Goal: Task Accomplishment & Management: Use online tool/utility

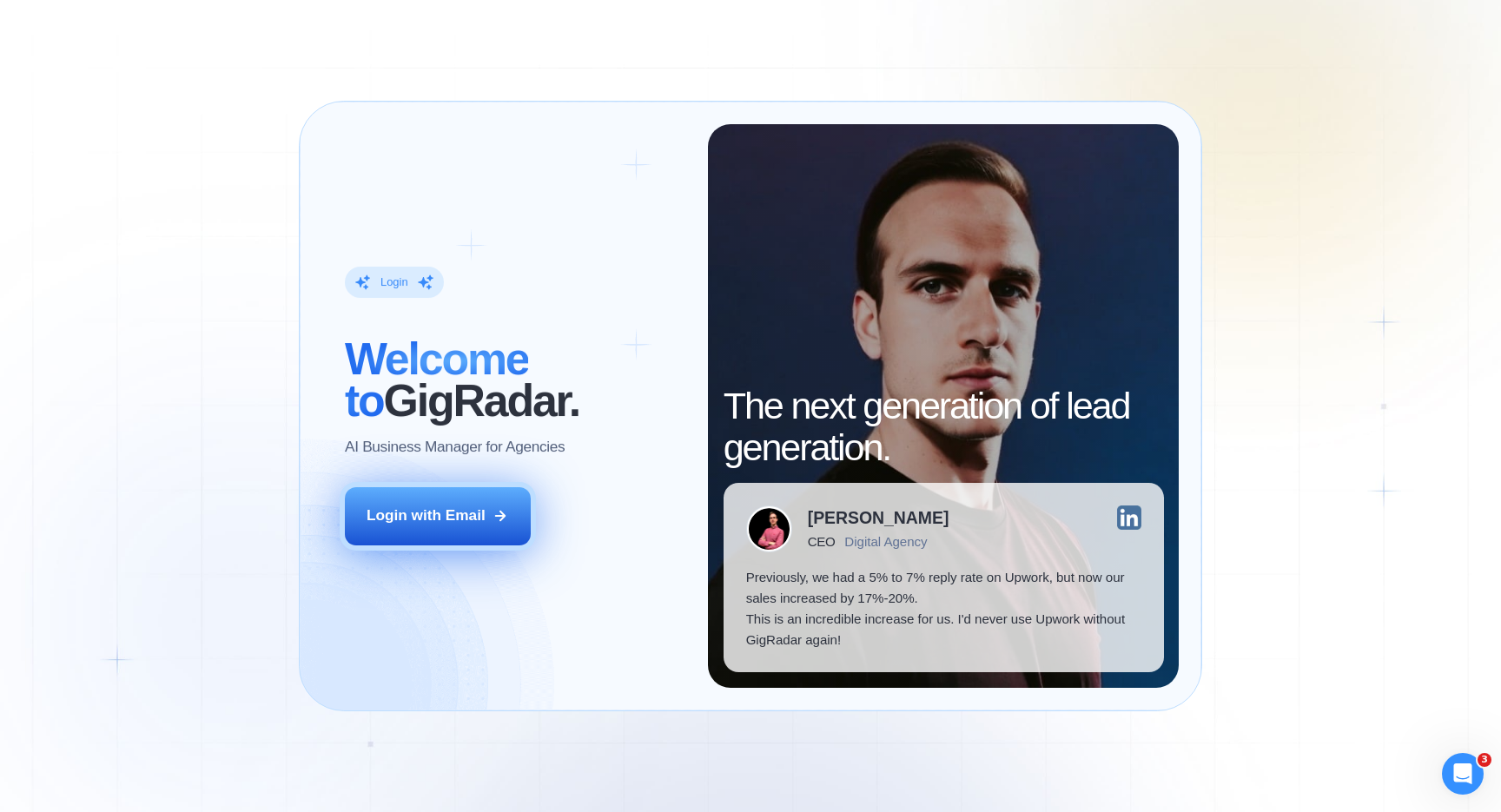
click at [409, 519] on div "Login with Email" at bounding box center [426, 516] width 119 height 21
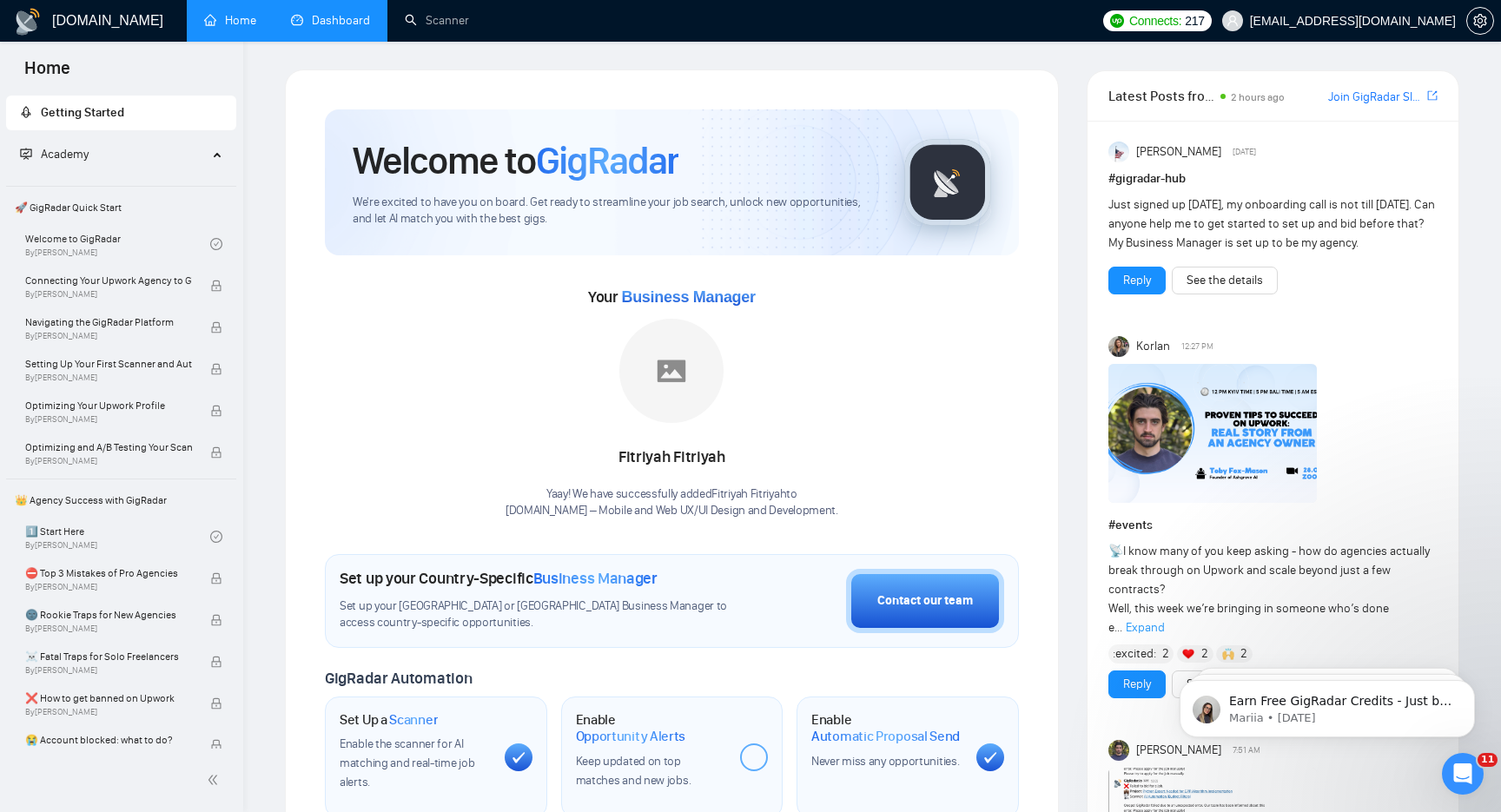
click at [332, 23] on link "Dashboard" at bounding box center [331, 20] width 80 height 15
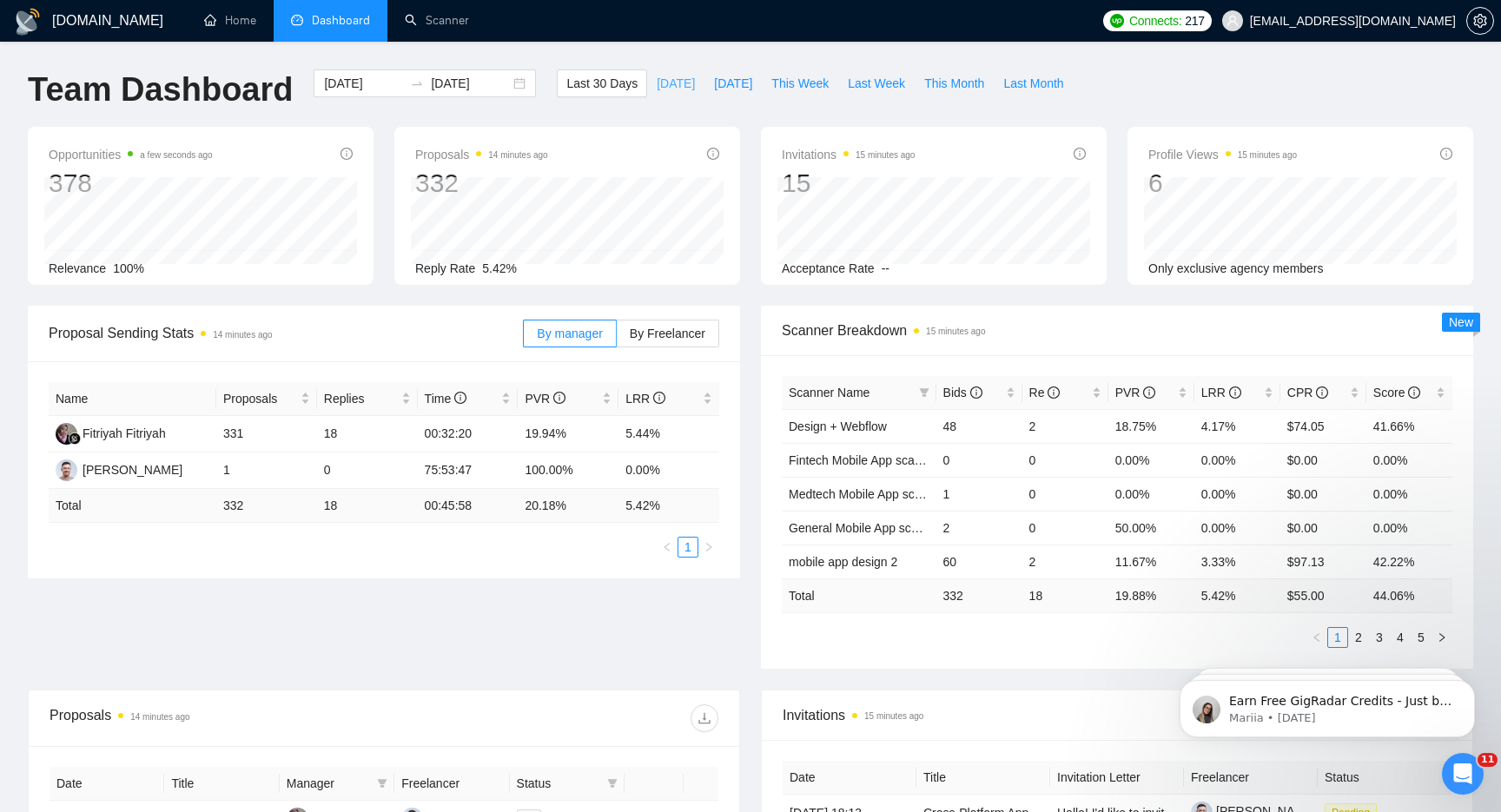
click at [662, 81] on span "Today" at bounding box center [676, 82] width 38 height 19
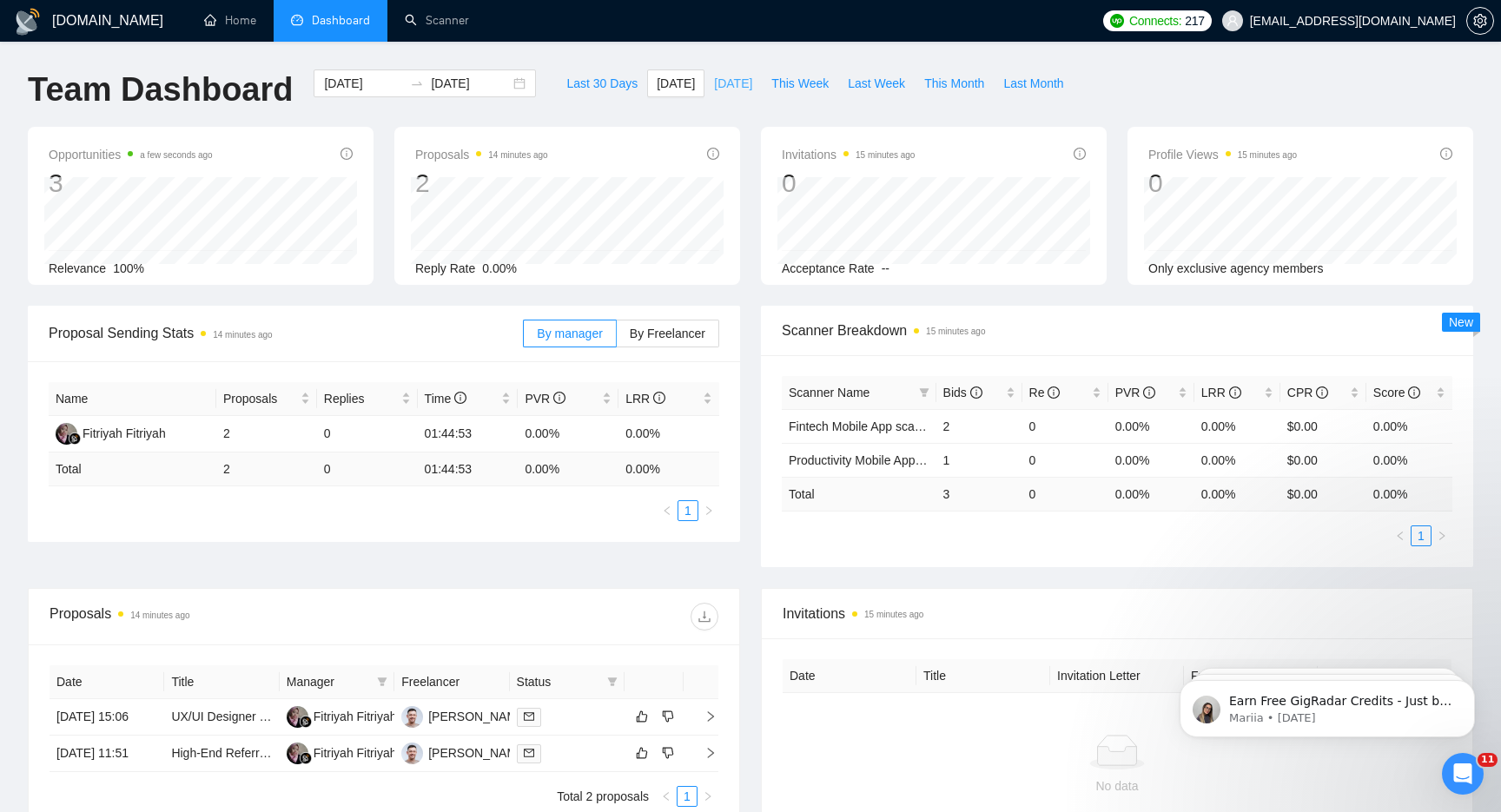
click at [722, 81] on span "Yesterday" at bounding box center [734, 82] width 38 height 19
type input "2025-08-25"
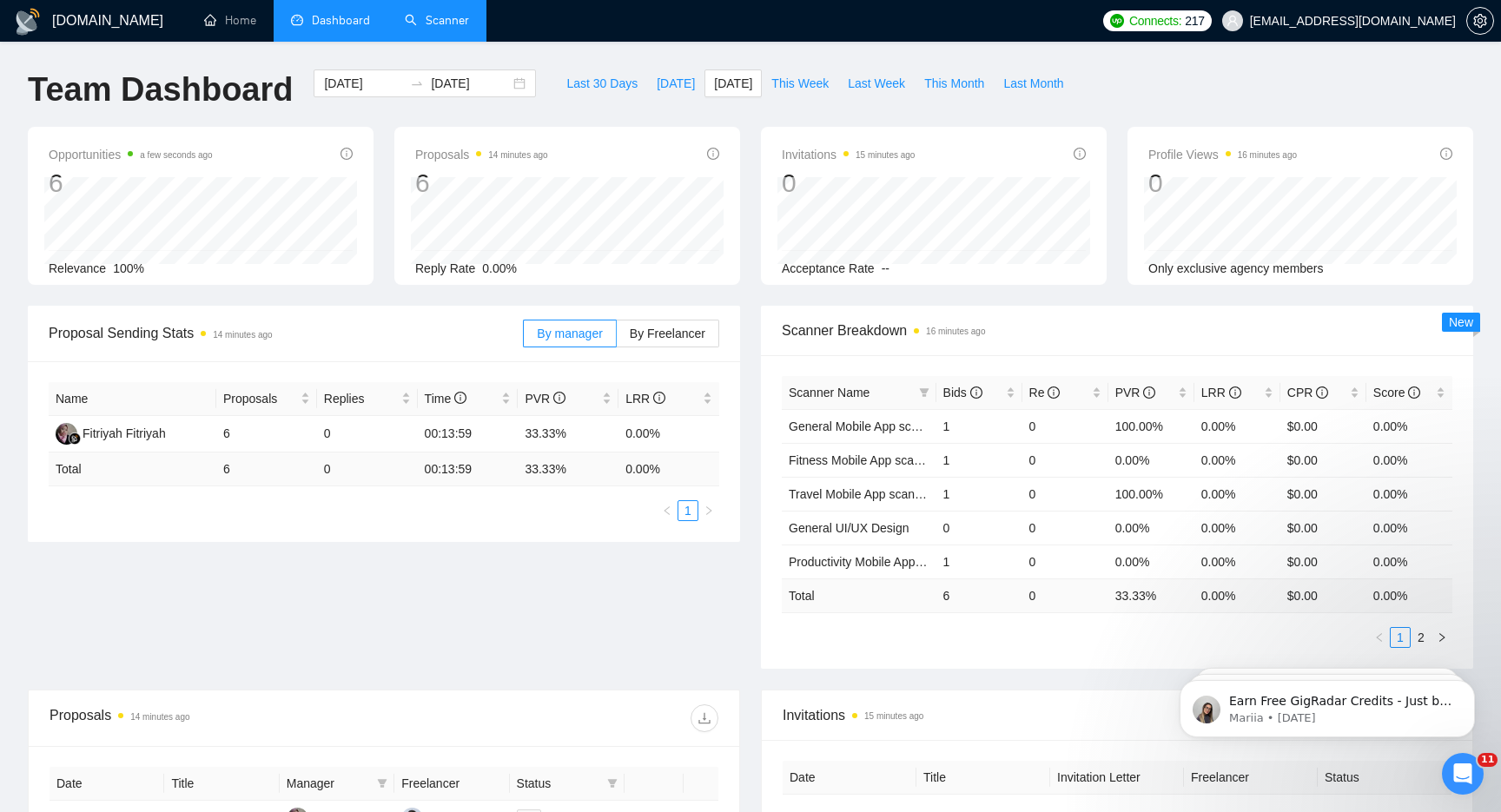
click at [431, 17] on link "Scanner" at bounding box center [436, 20] width 65 height 15
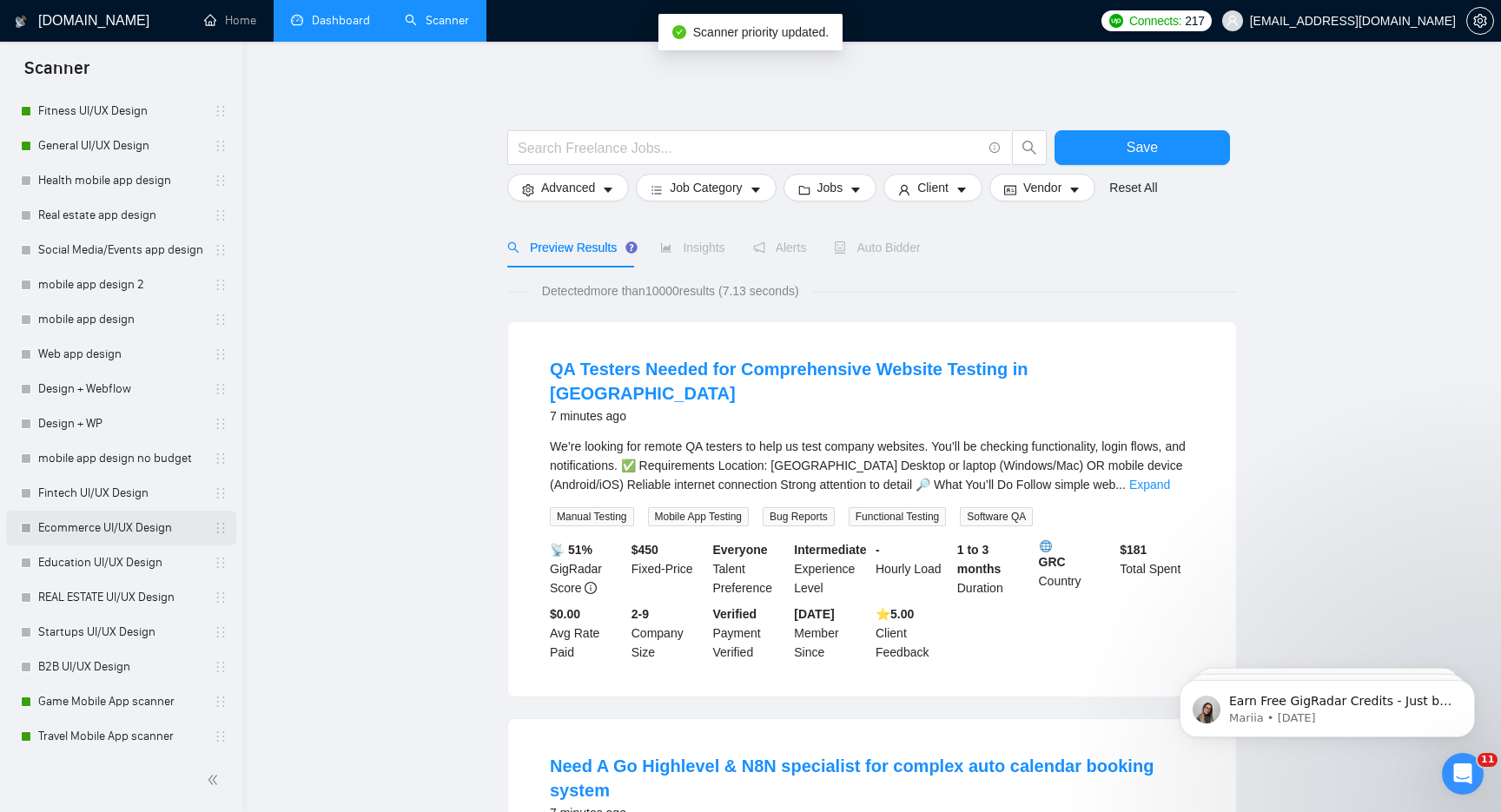
scroll to position [645, 0]
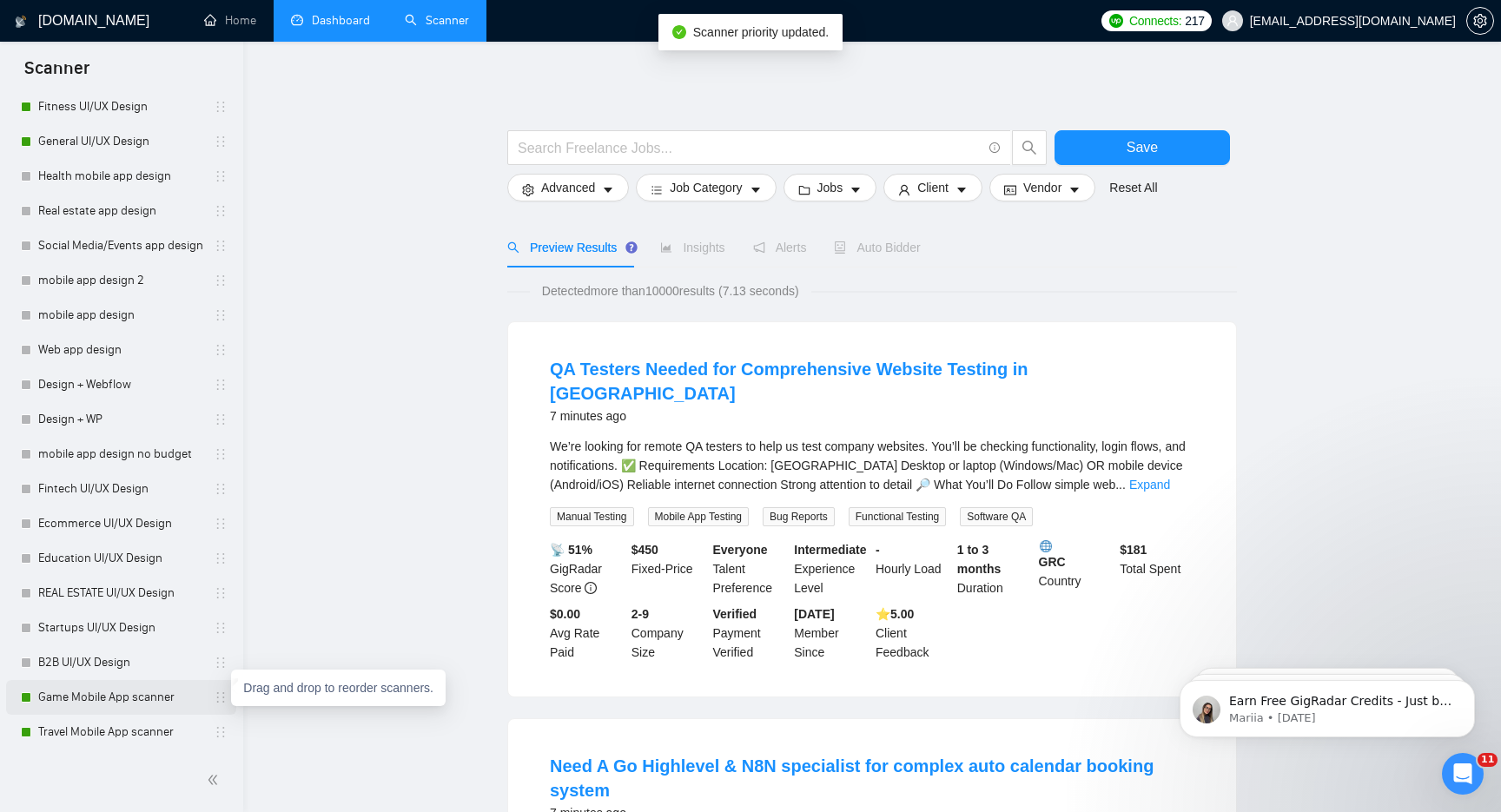
click at [214, 695] on icon "holder" at bounding box center [221, 698] width 14 height 14
drag, startPoint x: 213, startPoint y: 695, endPoint x: 252, endPoint y: 236, distance: 460.7
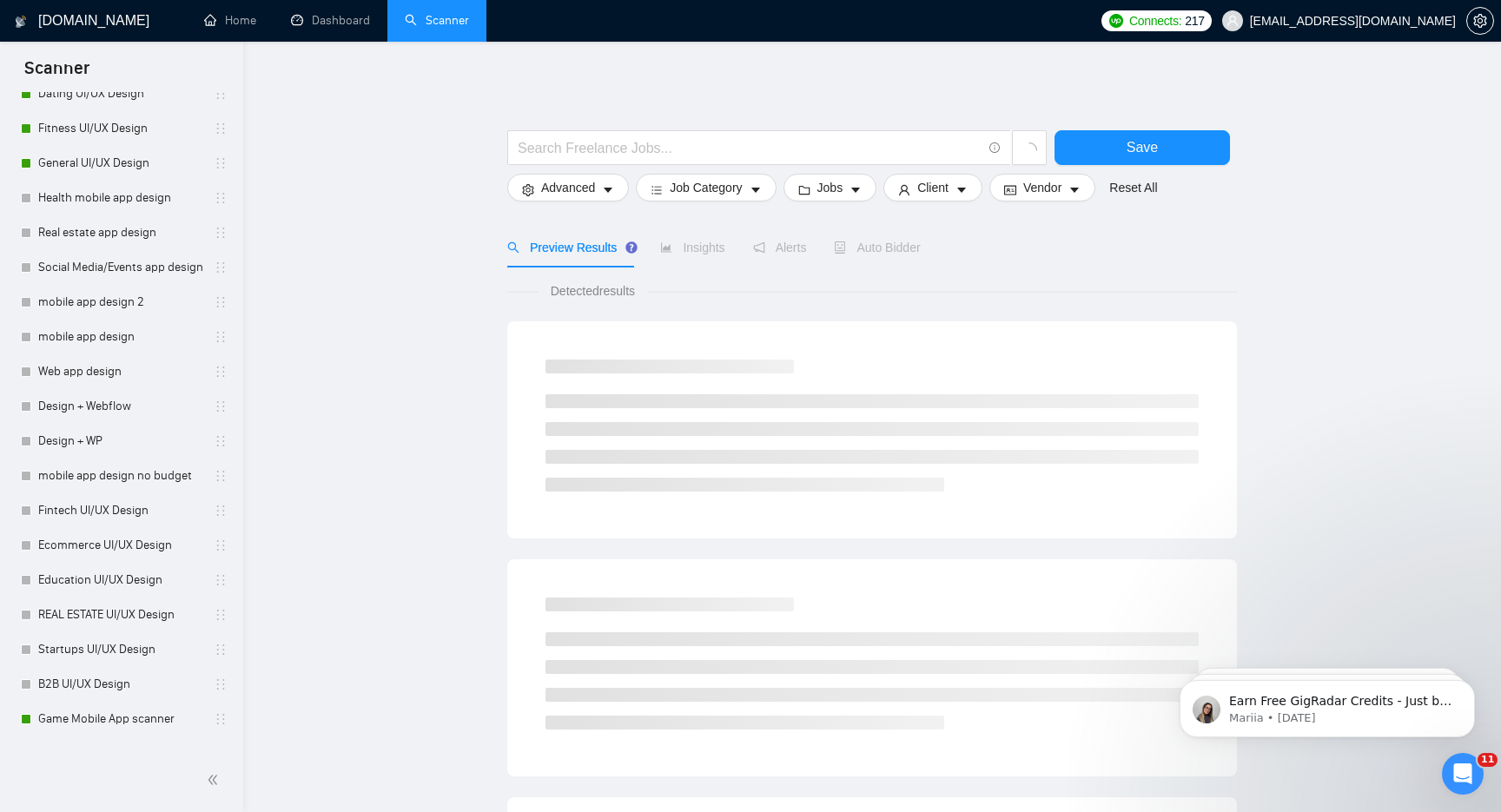
scroll to position [618, 0]
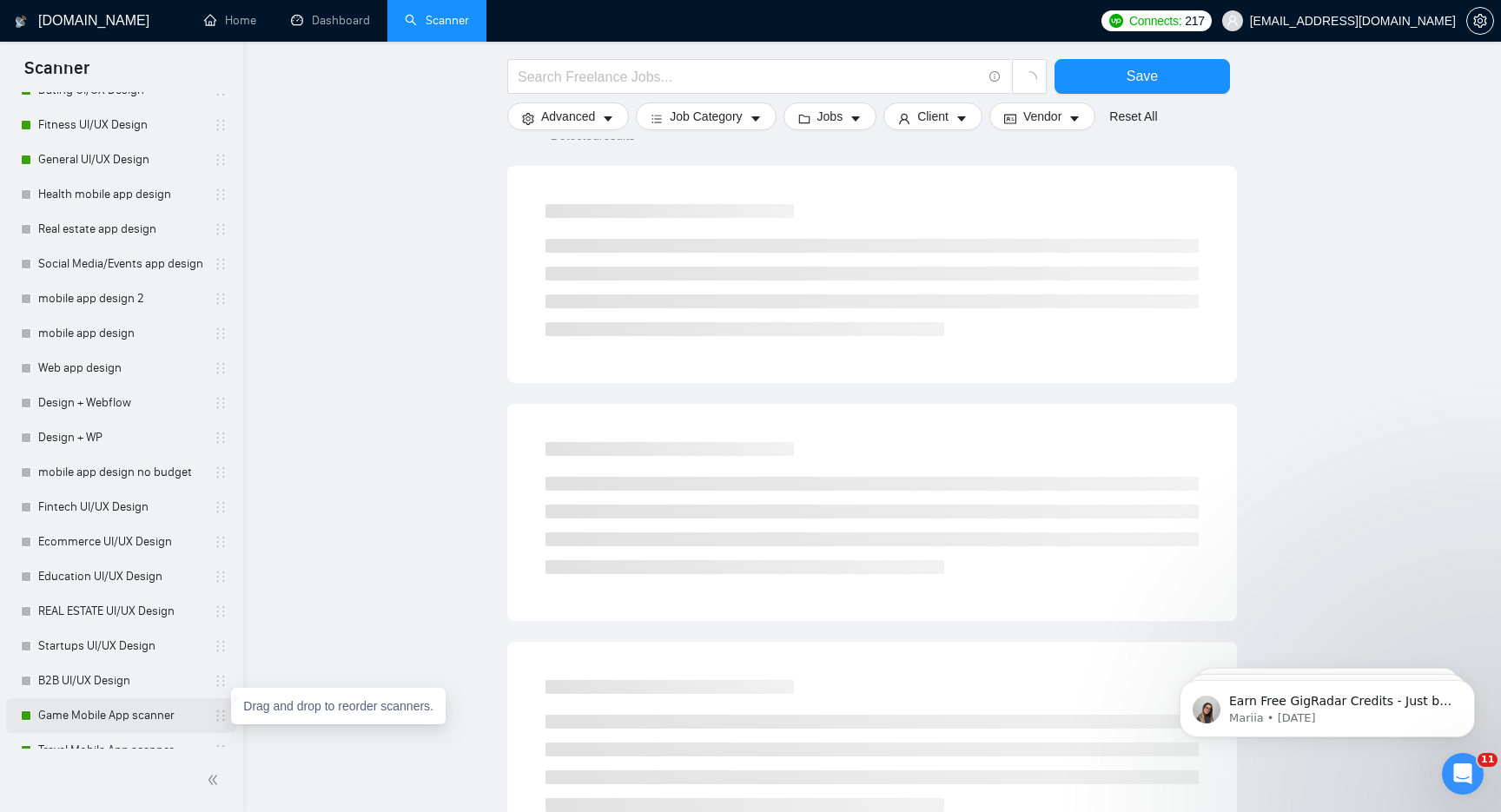
scroll to position [627, 0]
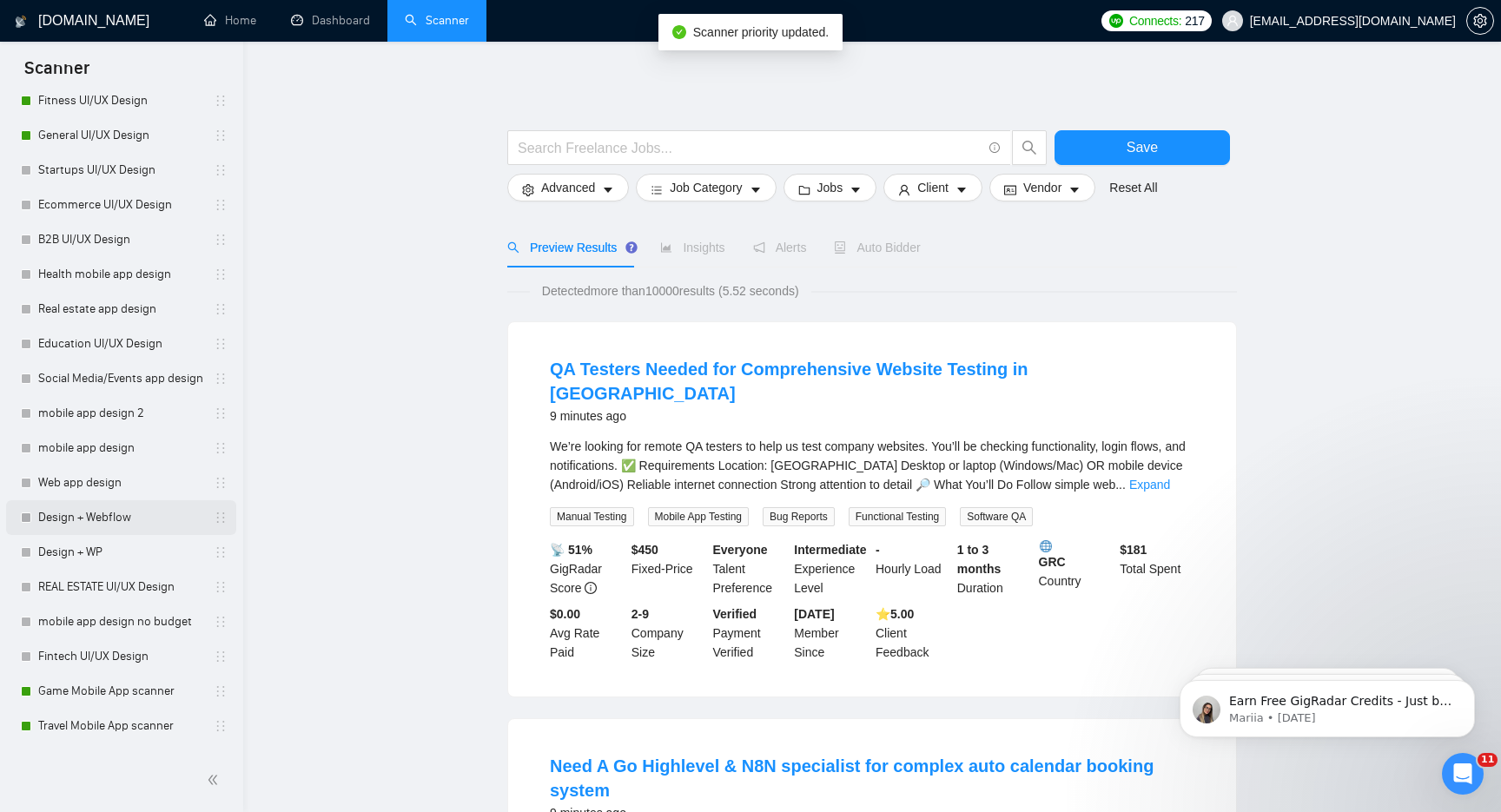
scroll to position [647, 0]
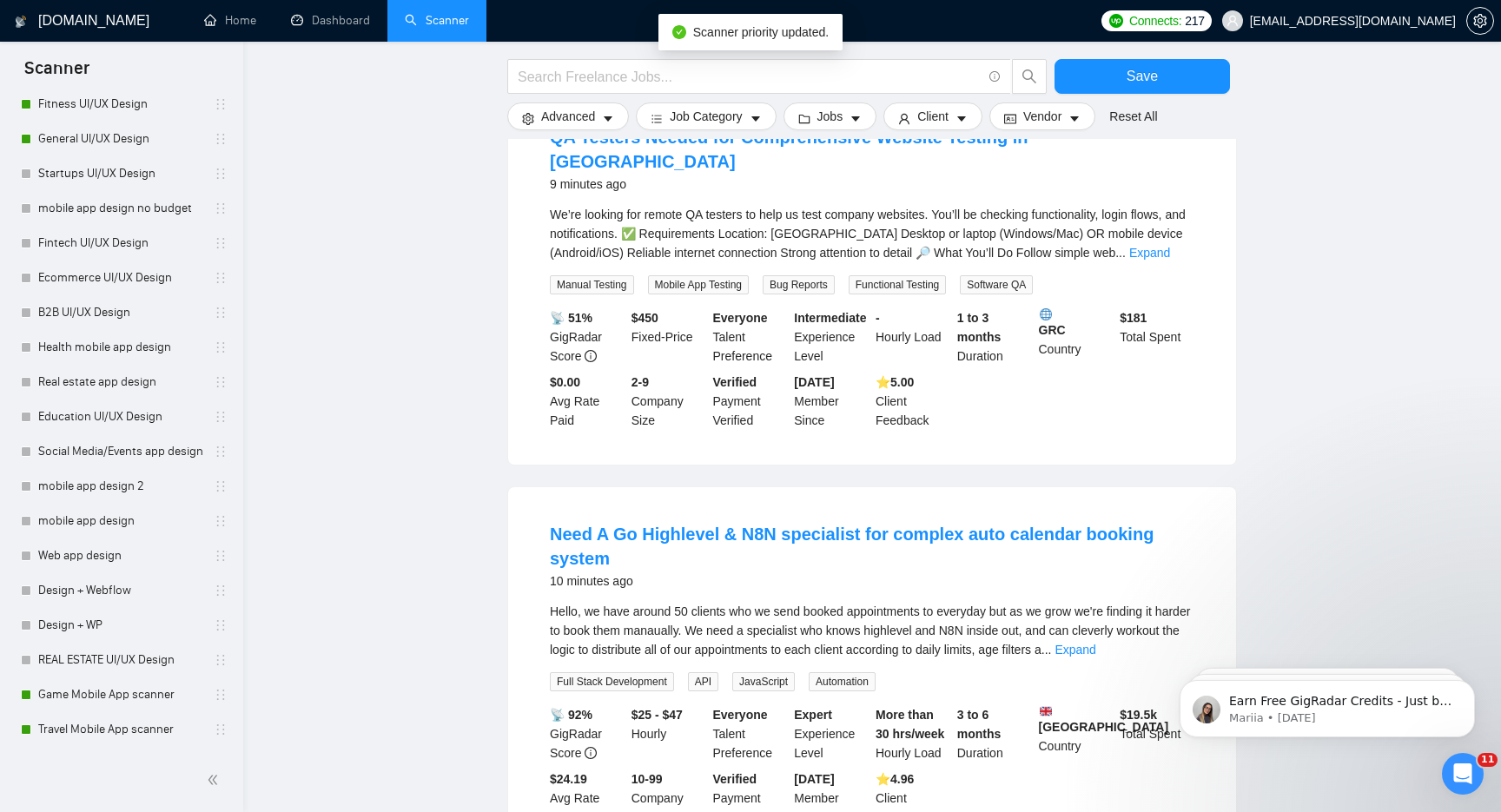
scroll to position [0, 0]
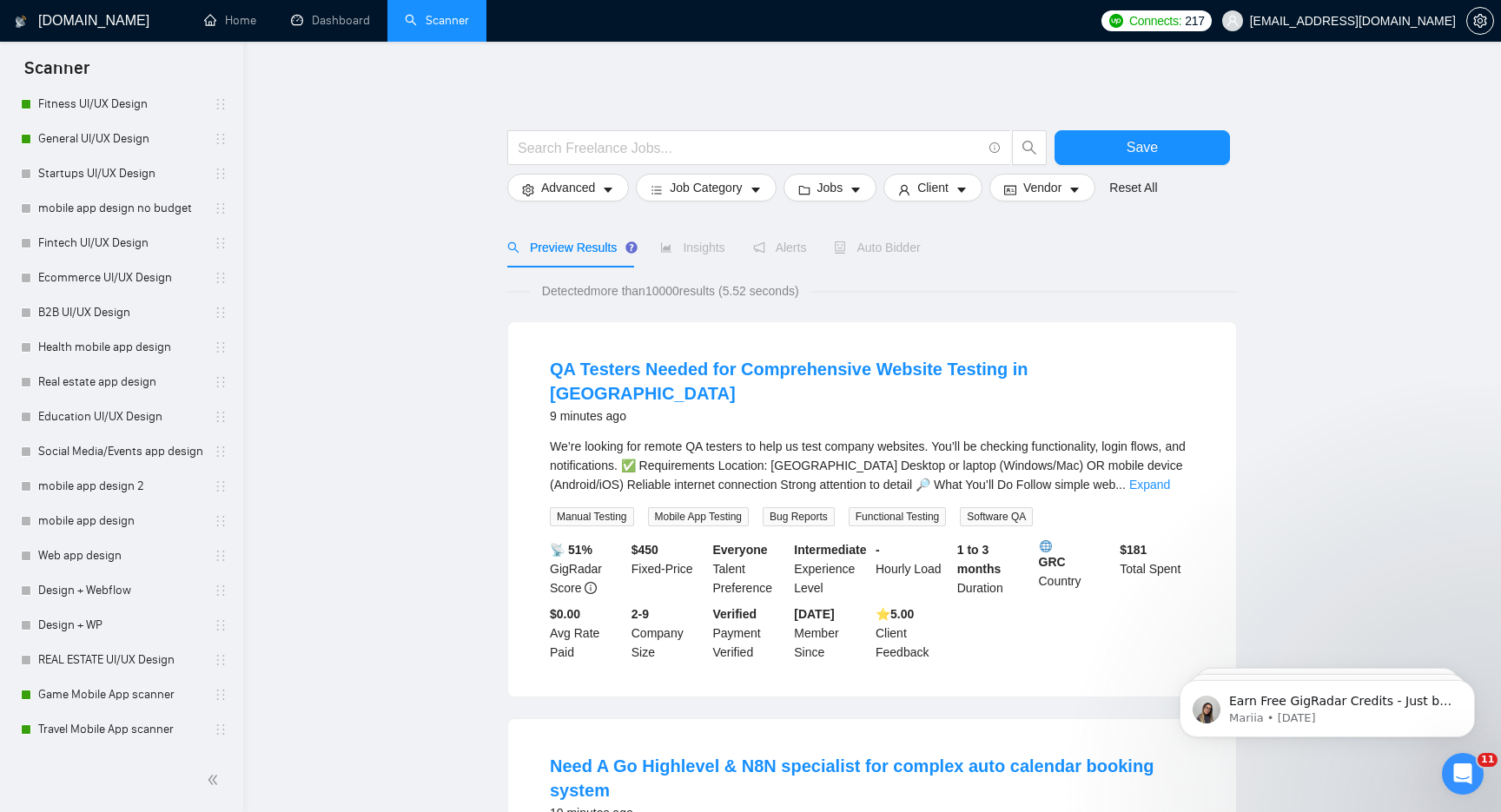
click at [326, 27] on link "Dashboard" at bounding box center [331, 20] width 80 height 15
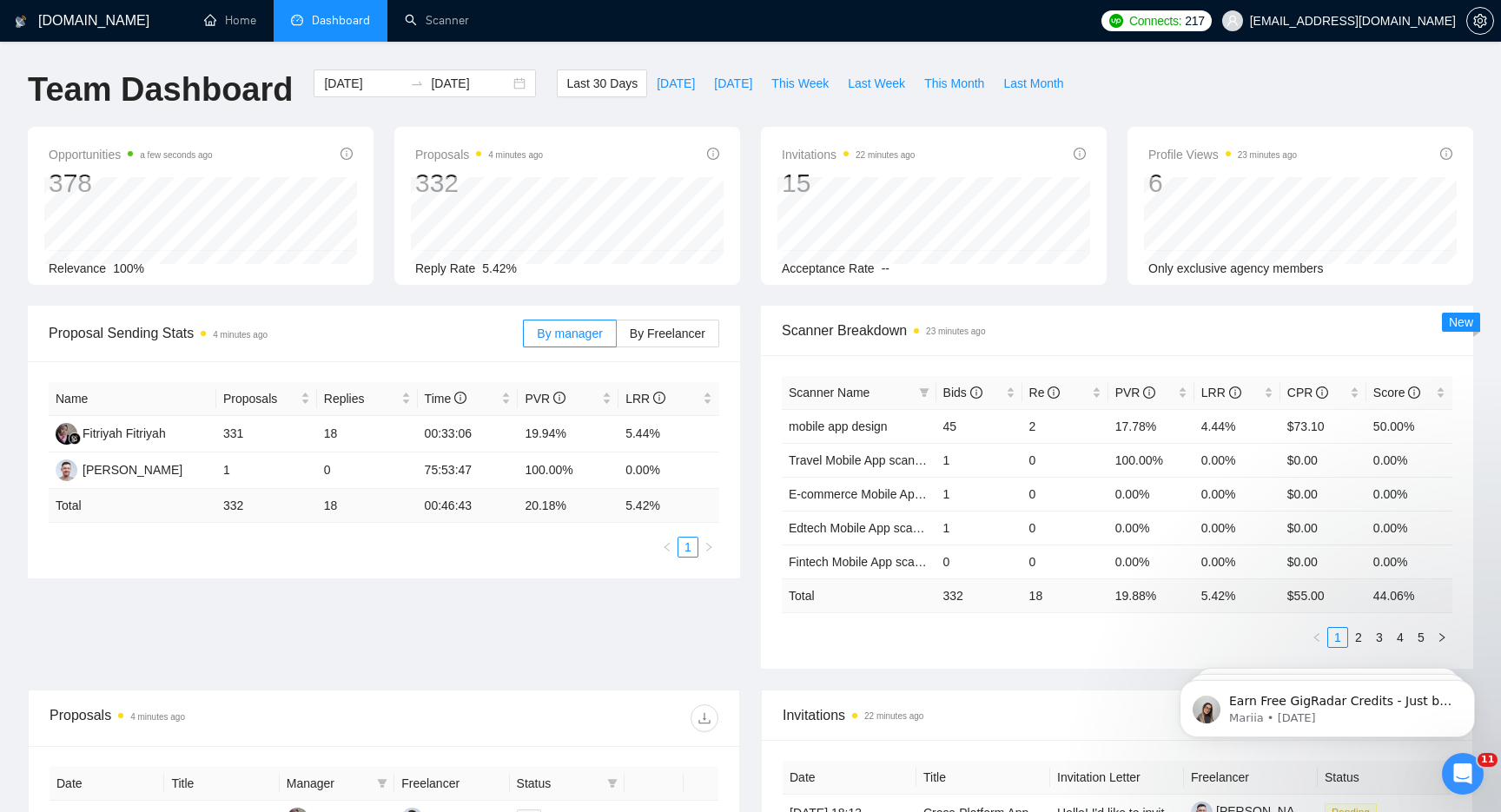
click at [221, 100] on h1 "Team Dashboard" at bounding box center [160, 89] width 265 height 41
click at [231, 22] on link "Home" at bounding box center [230, 20] width 52 height 15
